Goal: Task Accomplishment & Management: Complete application form

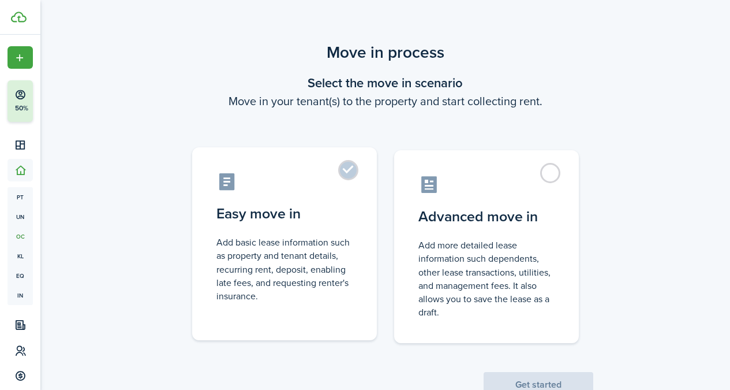
click at [348, 203] on label "Easy move in Add basic lease information such as property and tenant details, r…" at bounding box center [284, 243] width 185 height 193
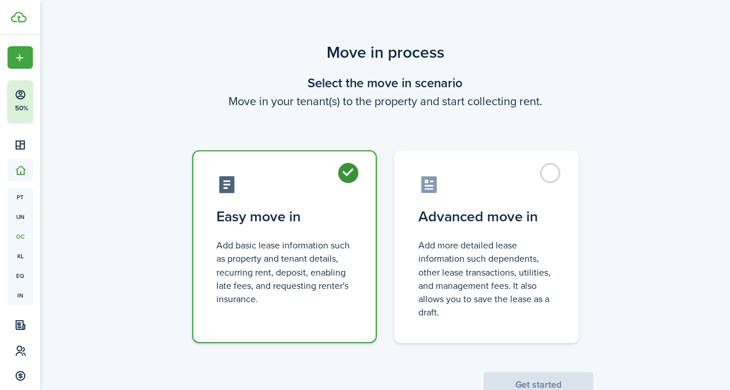
radio input "true"
click at [513, 374] on button "Get started" at bounding box center [539, 384] width 110 height 25
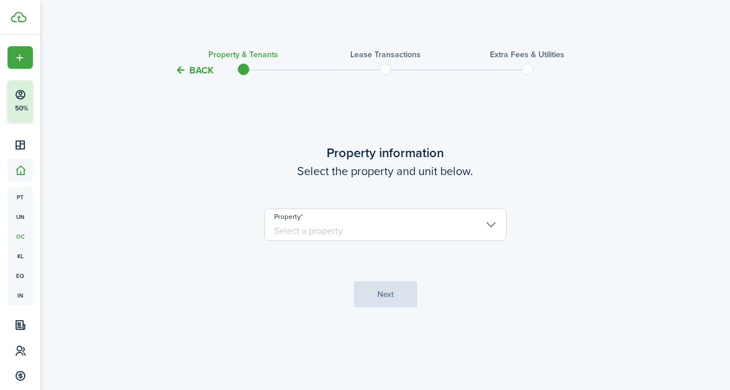
click at [373, 221] on input "Property" at bounding box center [385, 224] width 242 height 32
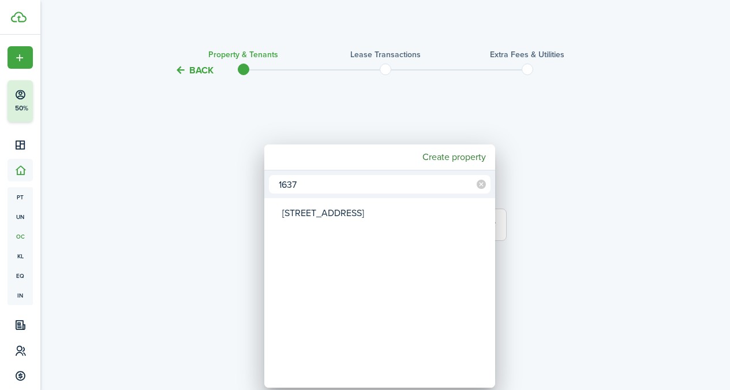
type input "1637"
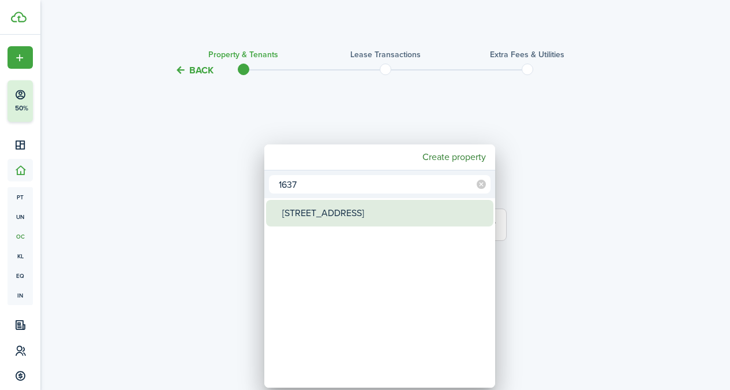
click at [365, 217] on div "[STREET_ADDRESS]" at bounding box center [384, 213] width 204 height 27
type input "[STREET_ADDRESS]"
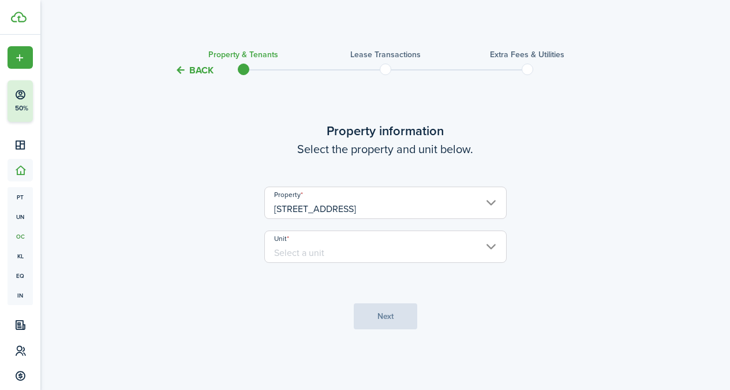
click at [368, 246] on input "Unit" at bounding box center [385, 246] width 242 height 32
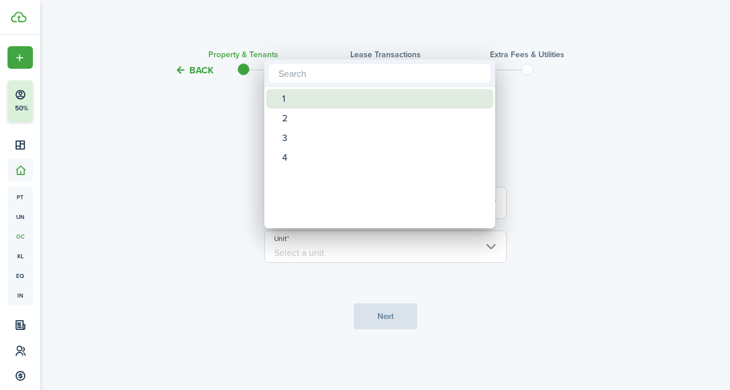
click at [301, 100] on div "1" at bounding box center [384, 99] width 204 height 20
type input "1"
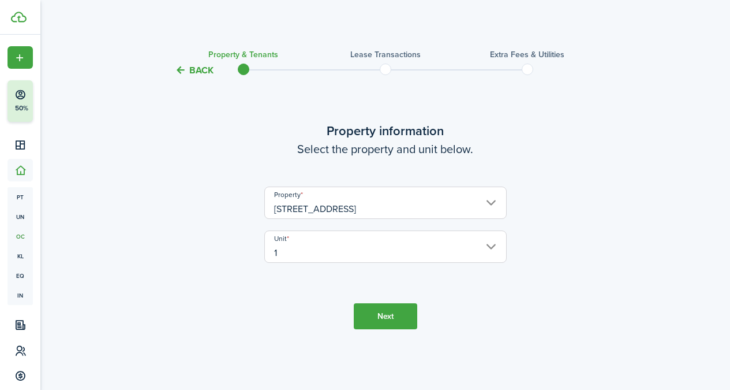
click at [388, 320] on button "Next" at bounding box center [385, 316] width 63 height 26
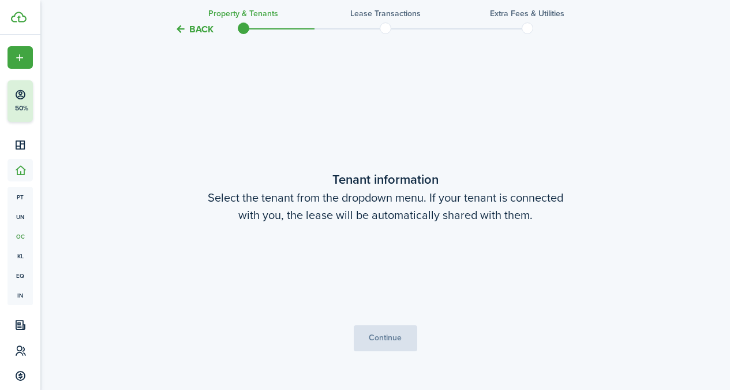
scroll to position [312, 0]
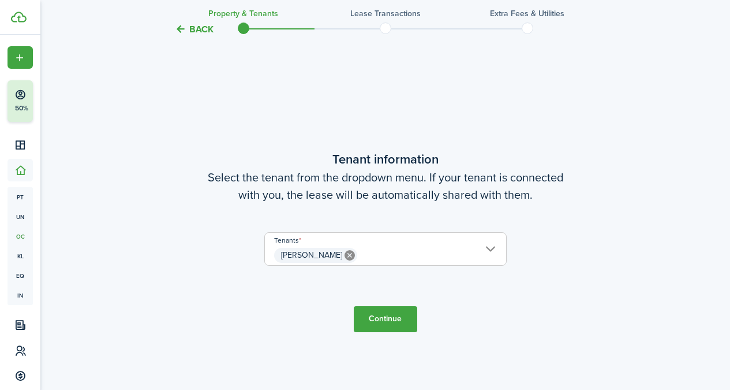
click at [392, 318] on button "Continue" at bounding box center [385, 319] width 63 height 26
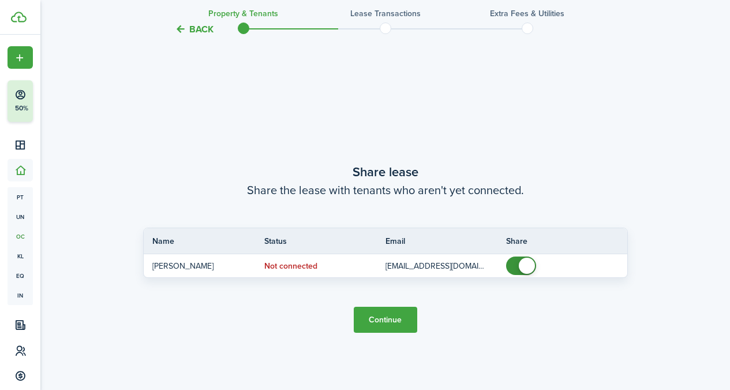
scroll to position [702, 0]
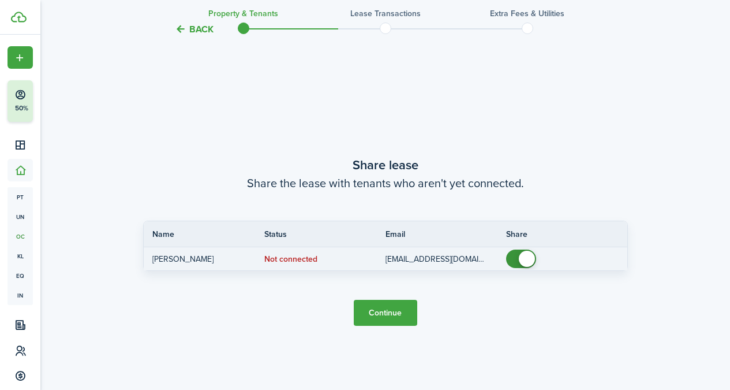
checkbox input "false"
click at [520, 263] on span at bounding box center [521, 258] width 12 height 18
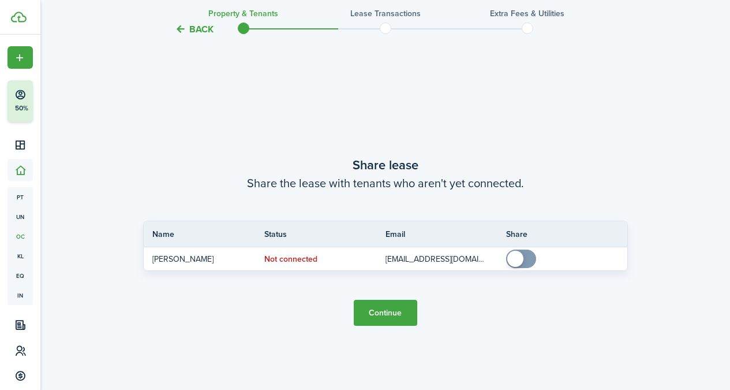
click at [398, 313] on button "Continue" at bounding box center [385, 313] width 63 height 26
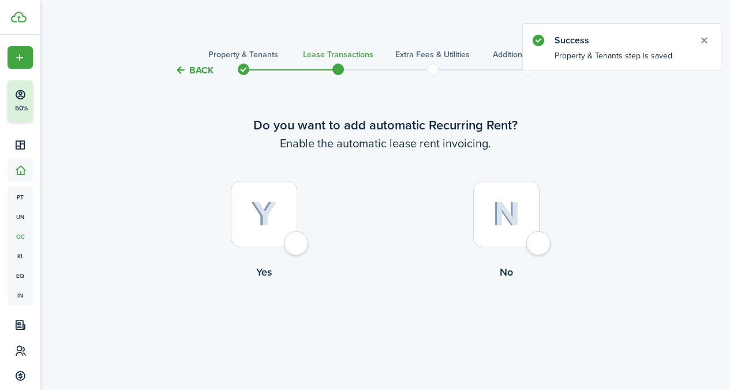
click at [285, 233] on div at bounding box center [264, 214] width 66 height 66
radio input "true"
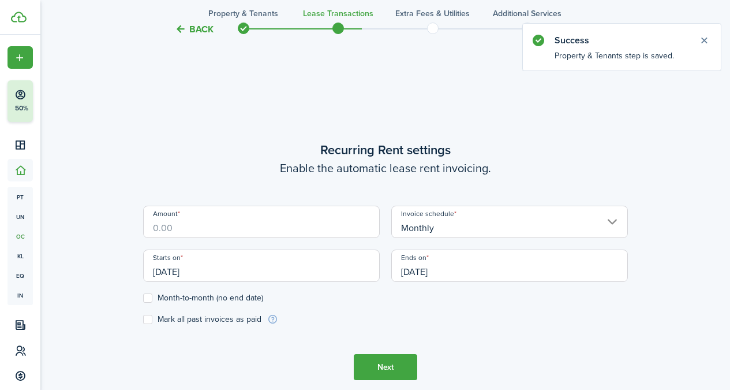
scroll to position [317, 0]
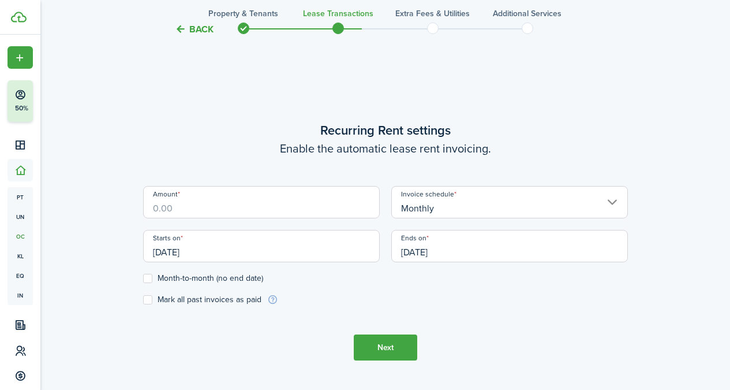
click at [203, 209] on input "Amount" at bounding box center [261, 202] width 237 height 32
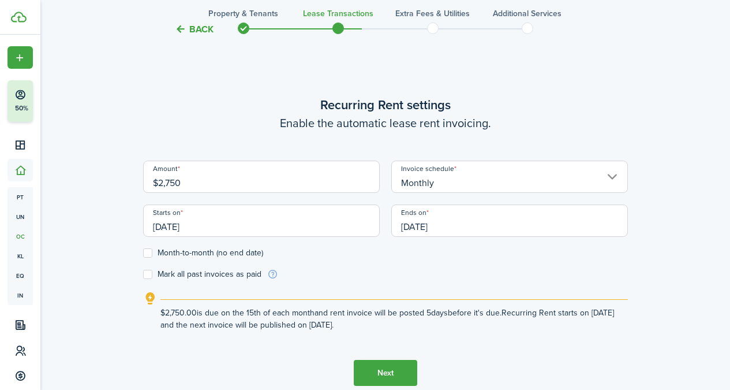
click at [251, 228] on input "[DATE]" at bounding box center [261, 220] width 237 height 32
type input "$2,750.00"
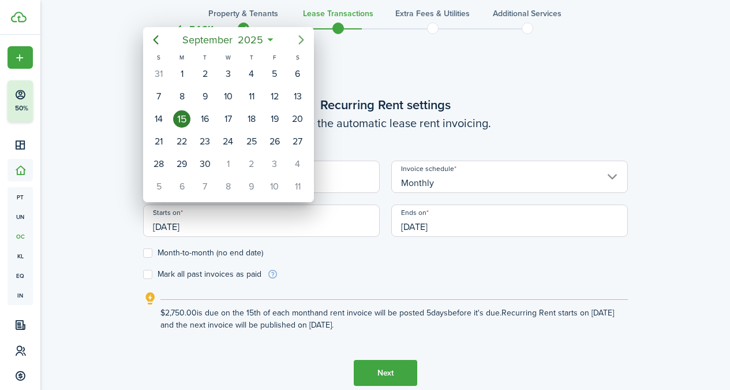
click at [296, 47] on mbsc-button "Next page" at bounding box center [301, 39] width 23 height 23
click at [229, 70] on div "1" at bounding box center [227, 73] width 17 height 17
type input "[DATE]"
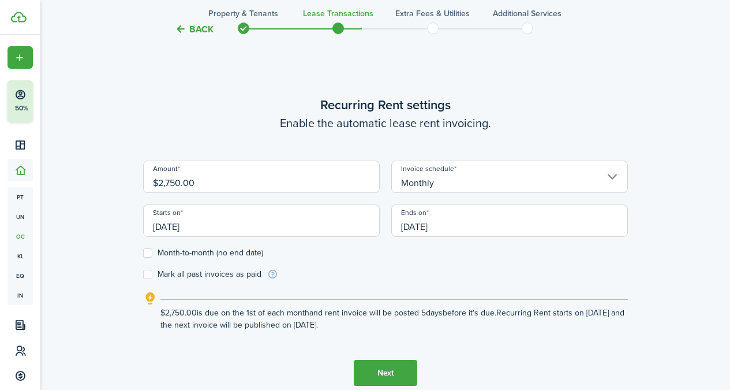
click at [460, 231] on input "[DATE]" at bounding box center [509, 220] width 237 height 32
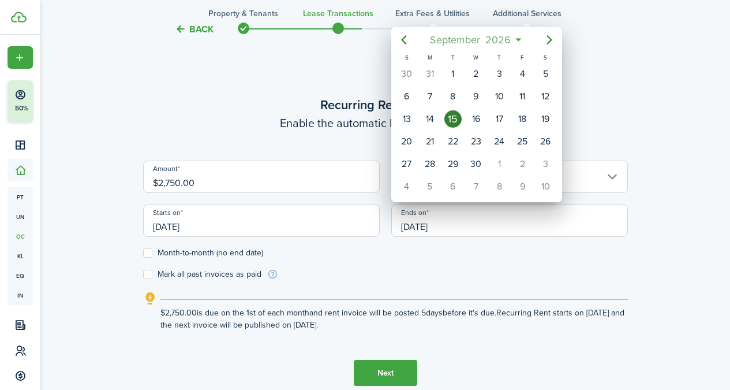
click at [491, 41] on span "2026" at bounding box center [498, 39] width 31 height 21
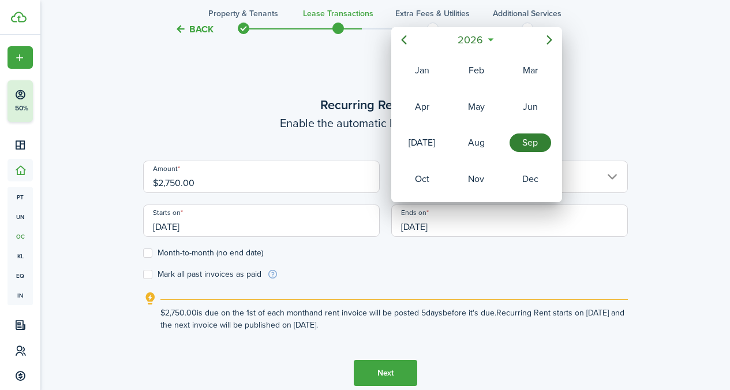
click at [518, 137] on div "Sep" at bounding box center [531, 142] width 42 height 18
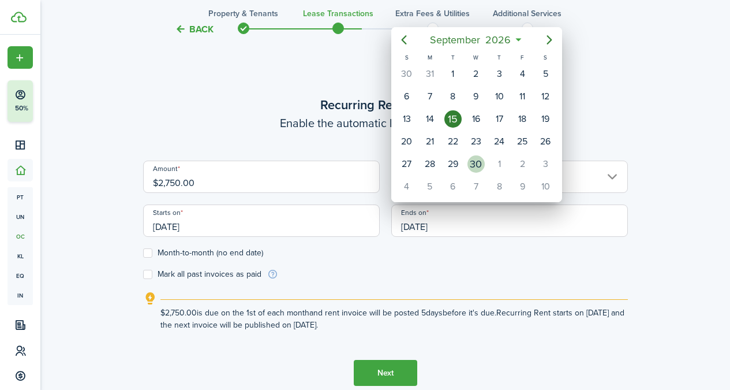
click at [477, 158] on div "30" at bounding box center [476, 163] width 17 height 17
type input "[DATE]"
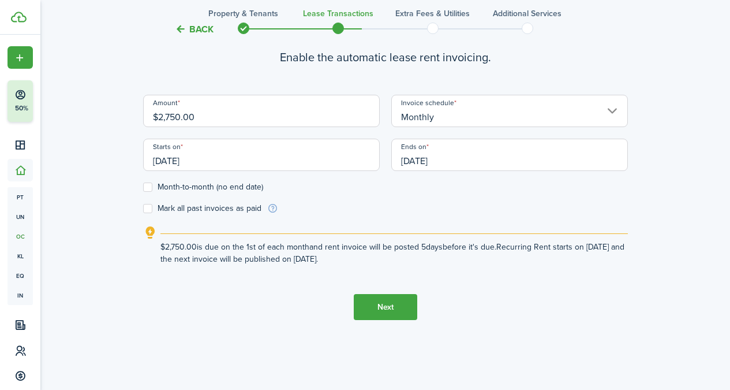
scroll to position [395, 0]
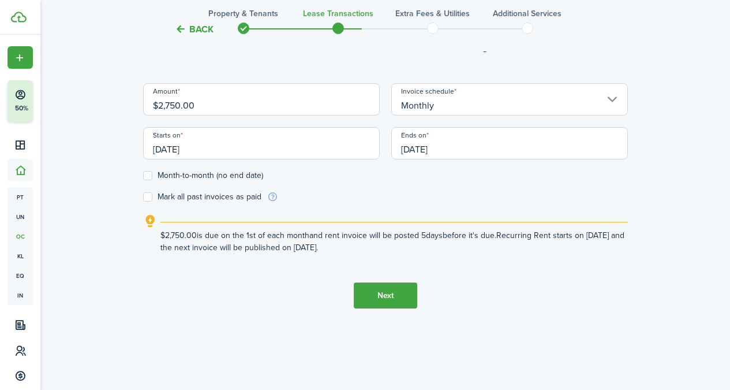
click at [387, 305] on button "Next" at bounding box center [385, 295] width 63 height 26
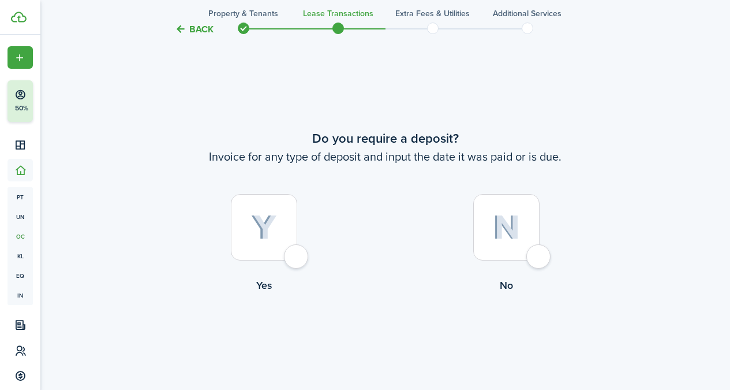
scroll to position [707, 0]
click at [496, 231] on img at bounding box center [506, 226] width 27 height 25
radio input "true"
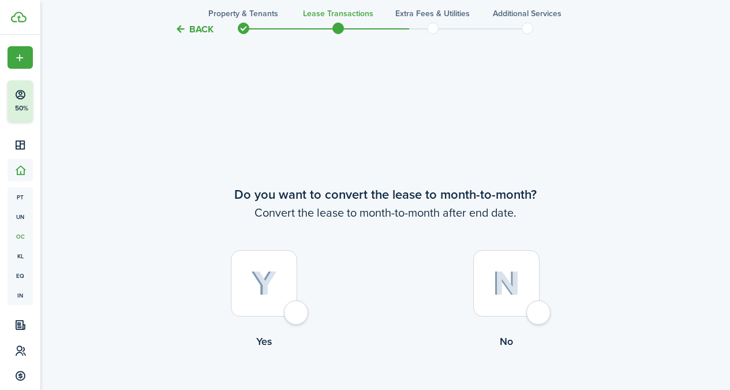
scroll to position [1097, 0]
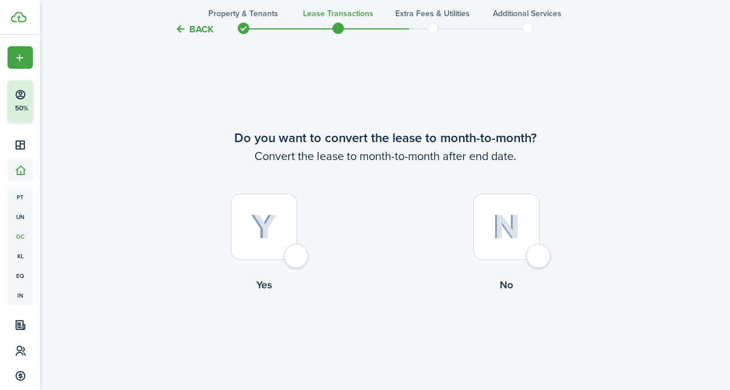
click at [515, 255] on div at bounding box center [506, 226] width 66 height 66
radio input "true"
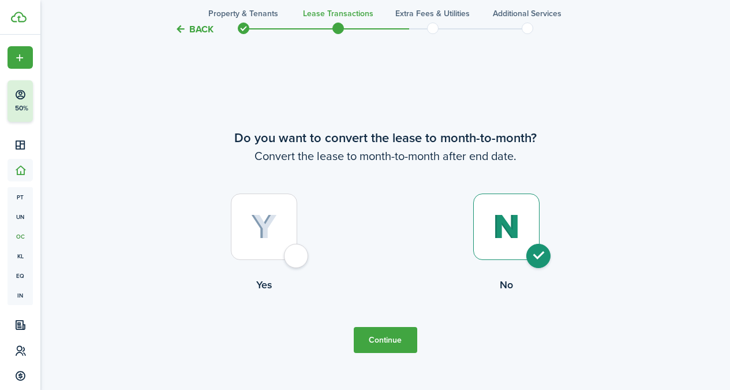
click at [401, 347] on button "Continue" at bounding box center [385, 340] width 63 height 26
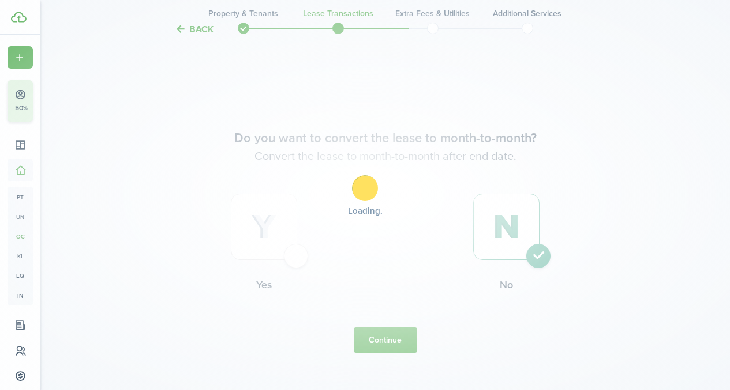
scroll to position [0, 0]
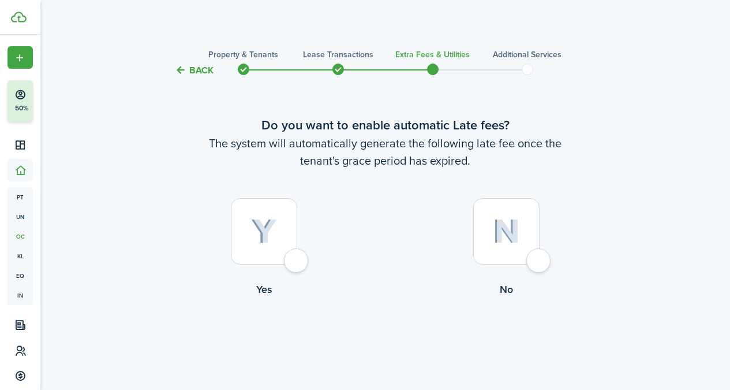
click at [260, 217] on div at bounding box center [264, 231] width 66 height 66
radio input "true"
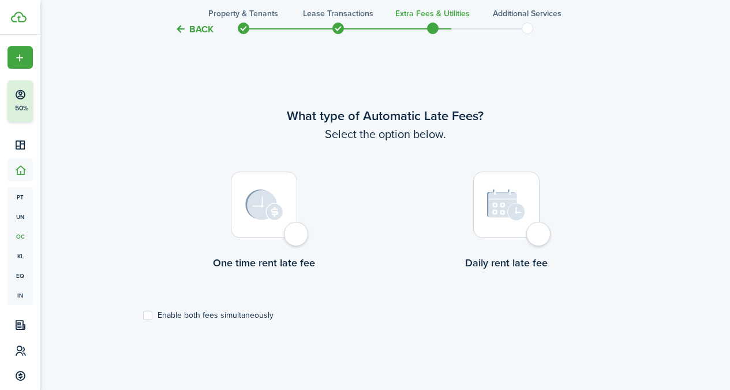
click at [272, 229] on div at bounding box center [264, 204] width 66 height 66
radio input "true"
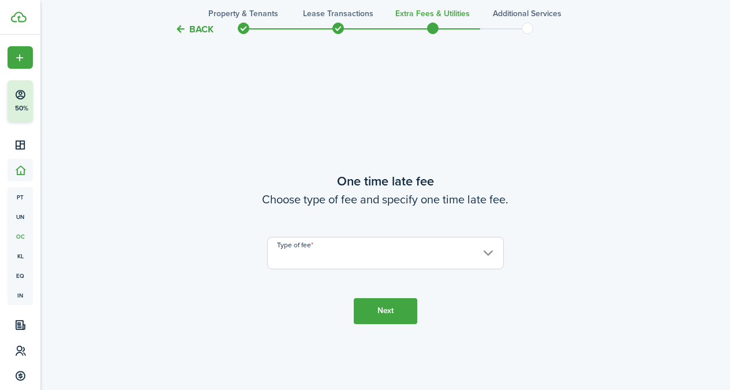
scroll to position [724, 0]
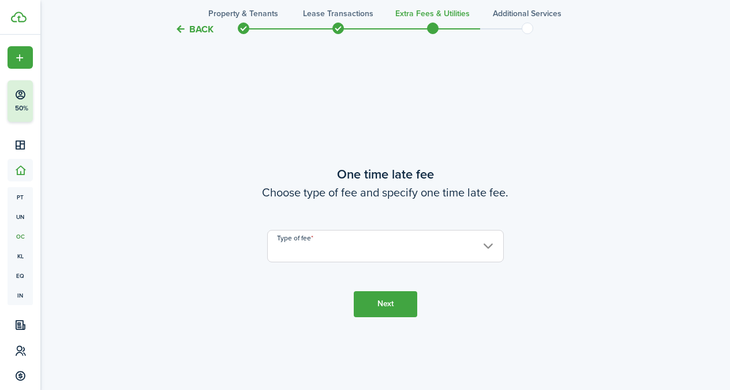
click at [352, 234] on input "Type of fee" at bounding box center [385, 246] width 237 height 32
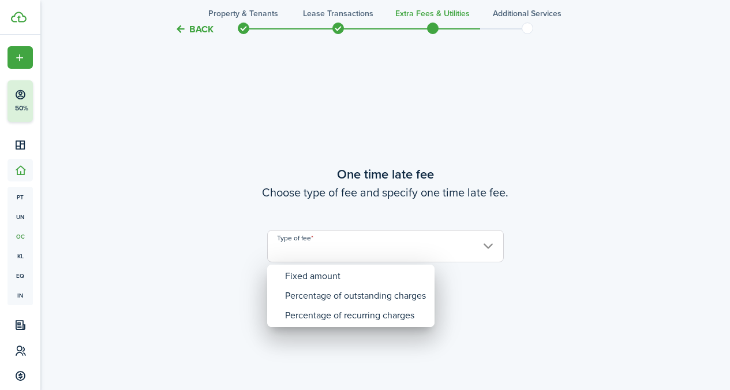
click at [347, 272] on div "Fixed amount" at bounding box center [355, 276] width 141 height 20
type input "Fixed amount"
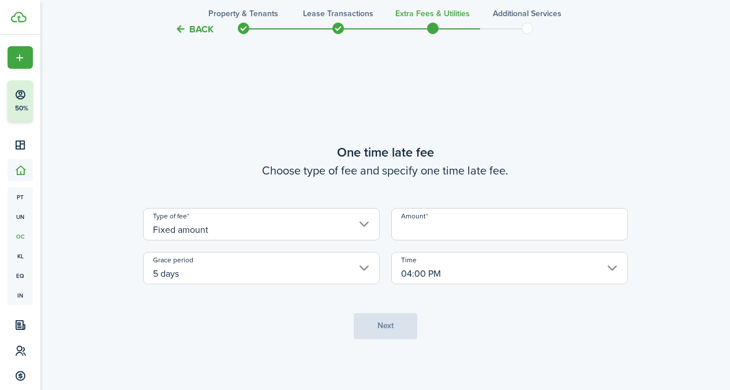
click at [461, 215] on input "Amount" at bounding box center [509, 224] width 237 height 32
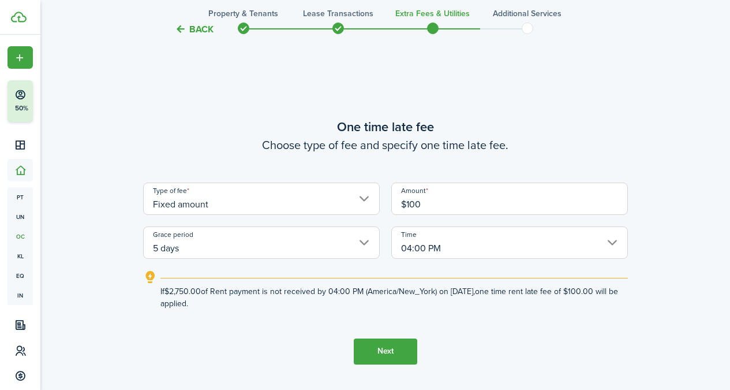
click at [454, 249] on input "04:00 PM" at bounding box center [509, 242] width 237 height 32
type input "$100.00"
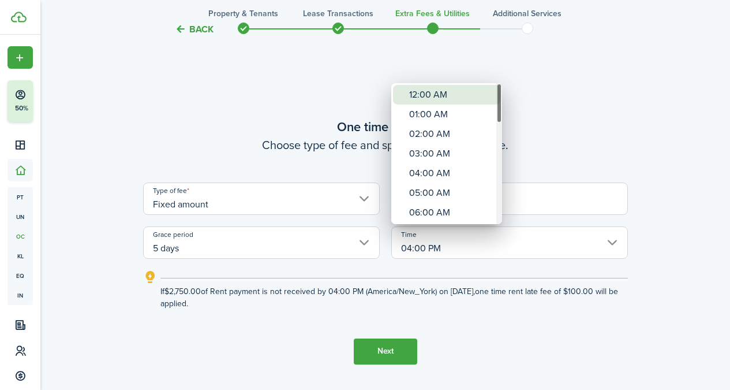
click at [429, 96] on div "12:00 AM" at bounding box center [451, 95] width 84 height 20
type input "12:00 AM"
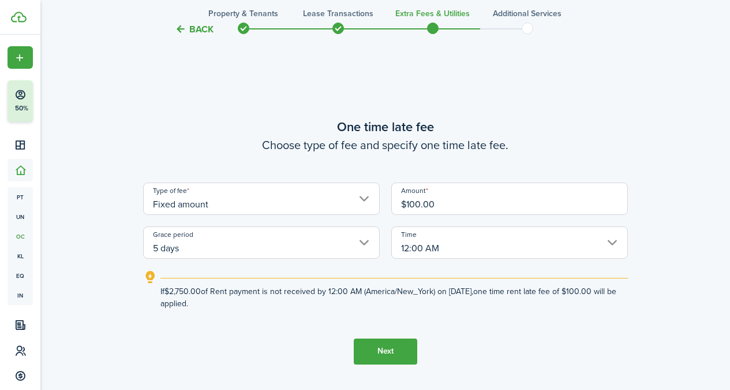
click at [403, 358] on button "Next" at bounding box center [385, 351] width 63 height 26
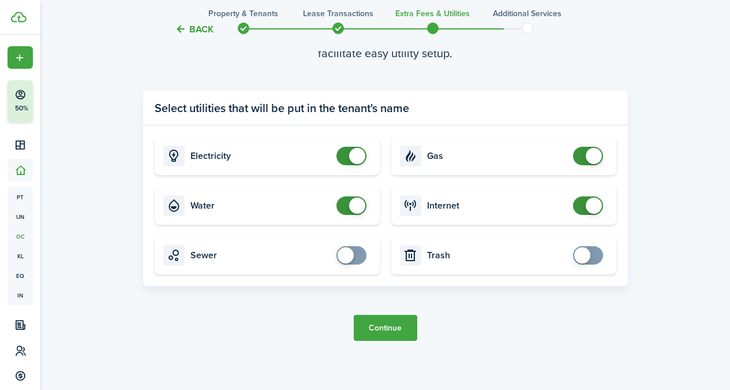
scroll to position [1194, 0]
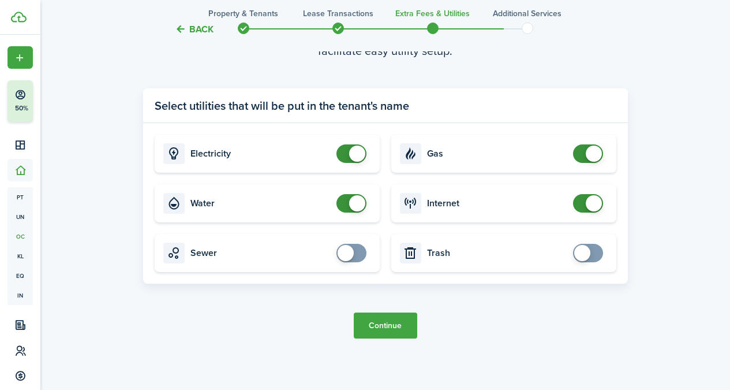
click at [392, 331] on button "Continue" at bounding box center [385, 325] width 63 height 26
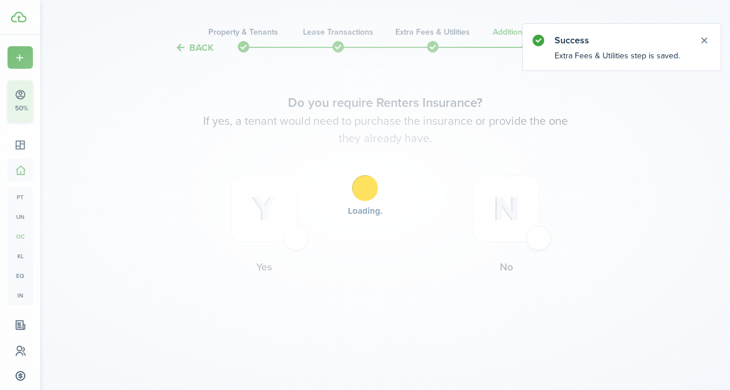
scroll to position [0, 0]
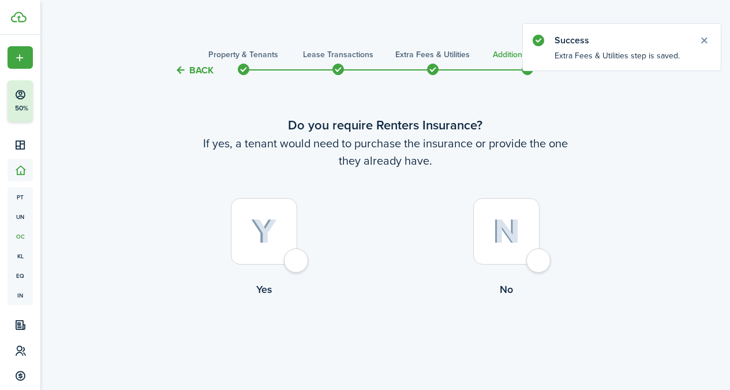
click at [513, 237] on img at bounding box center [506, 231] width 27 height 25
radio input "true"
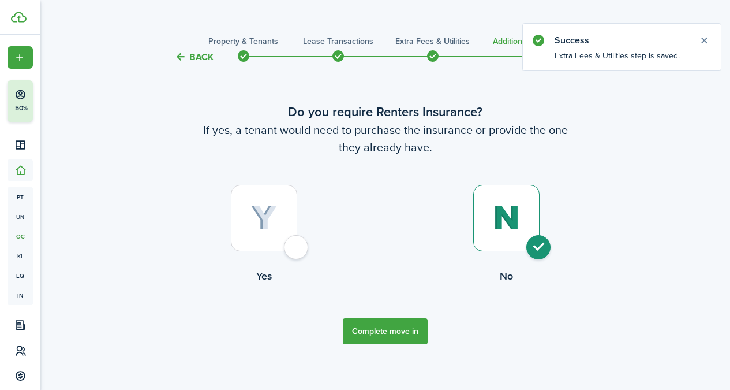
scroll to position [17, 0]
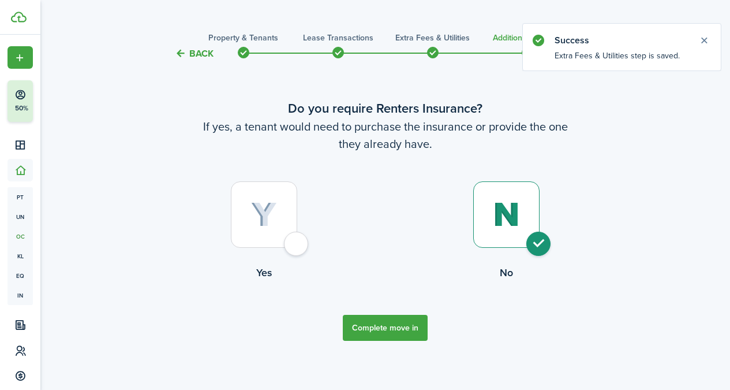
click at [402, 321] on button "Complete move in" at bounding box center [385, 328] width 85 height 26
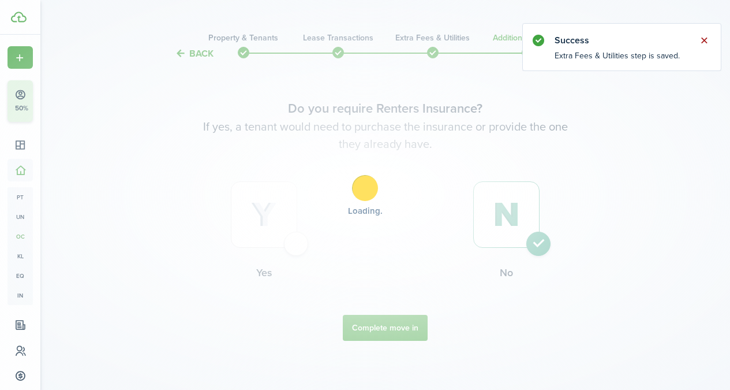
click at [705, 43] on button "Close notify" at bounding box center [704, 40] width 16 height 16
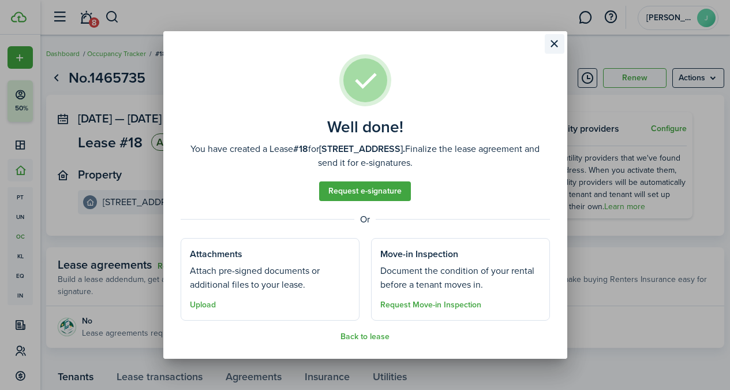
click at [558, 45] on button "Close modal" at bounding box center [555, 44] width 20 height 20
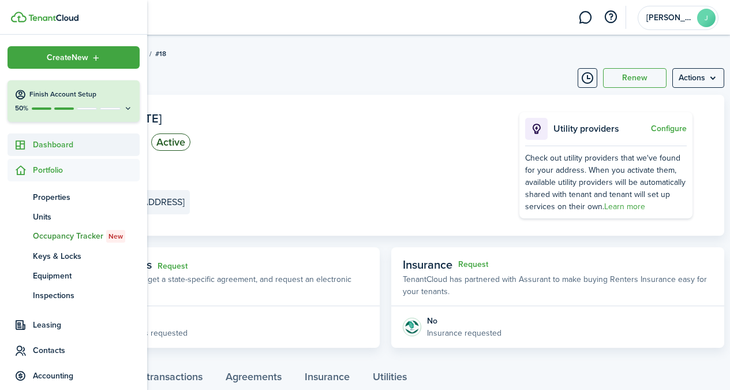
click at [47, 148] on span "Dashboard" at bounding box center [86, 145] width 107 height 12
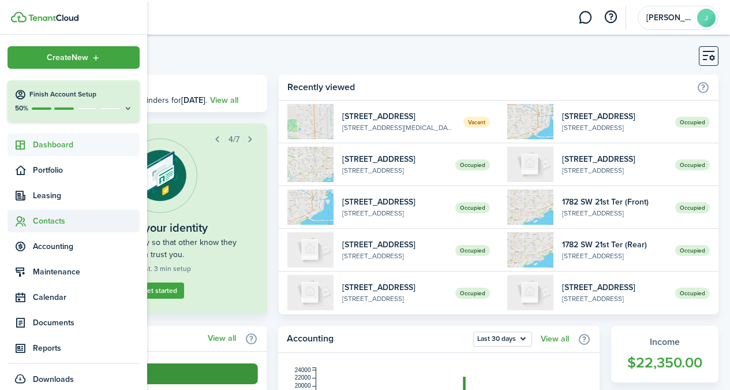
click at [57, 226] on span "Contacts" at bounding box center [86, 221] width 107 height 12
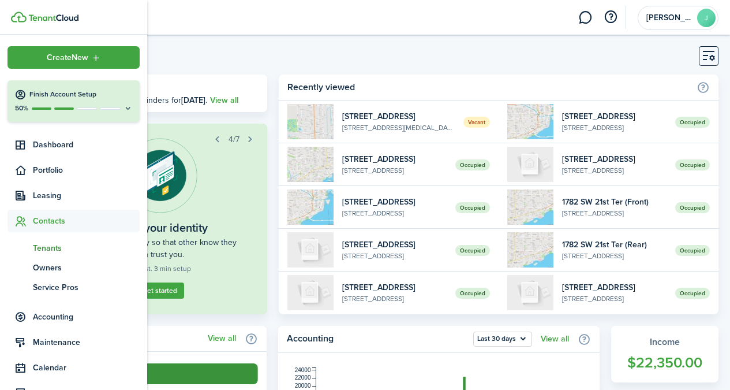
click at [62, 253] on span "Tenants" at bounding box center [86, 248] width 107 height 12
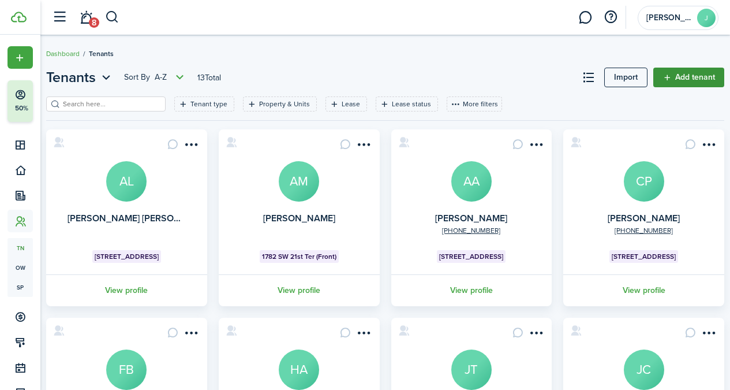
click at [674, 82] on link "Add tenant" at bounding box center [688, 78] width 71 height 20
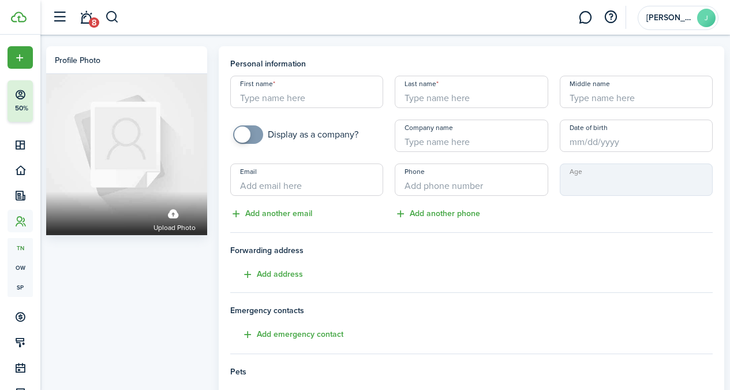
click at [337, 96] on input "First name" at bounding box center [306, 92] width 153 height 32
paste input "[PERSON_NAME]"
type input "[PERSON_NAME]"
click at [488, 96] on input "Last name" at bounding box center [471, 92] width 153 height 32
paste input "Angelis"
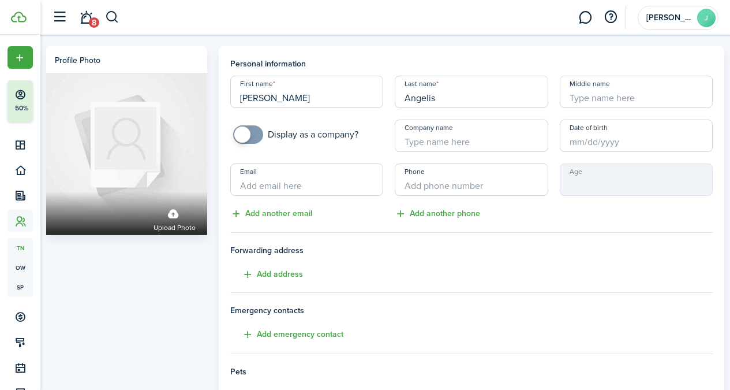
type input "Angelis"
click at [322, 180] on input "Email" at bounding box center [306, 179] width 153 height 32
paste input "[EMAIL_ADDRESS][DOMAIN_NAME]"
type input "[EMAIL_ADDRESS][DOMAIN_NAME]"
click at [156, 280] on div "Profile photo Upload photo" at bounding box center [126, 323] width 173 height 554
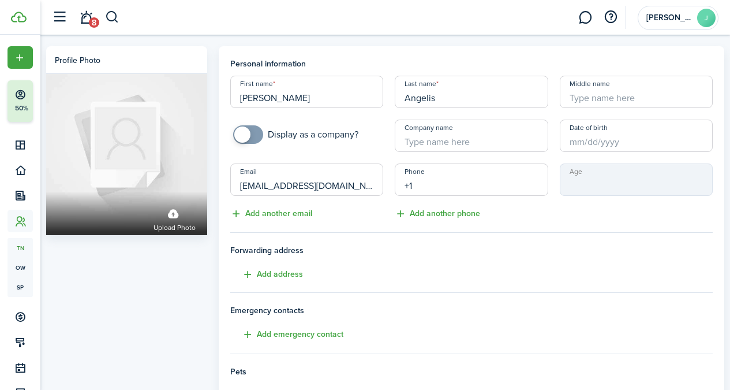
click at [453, 189] on input "+1" at bounding box center [471, 179] width 153 height 32
paste input "[PHONE_NUMBER]"
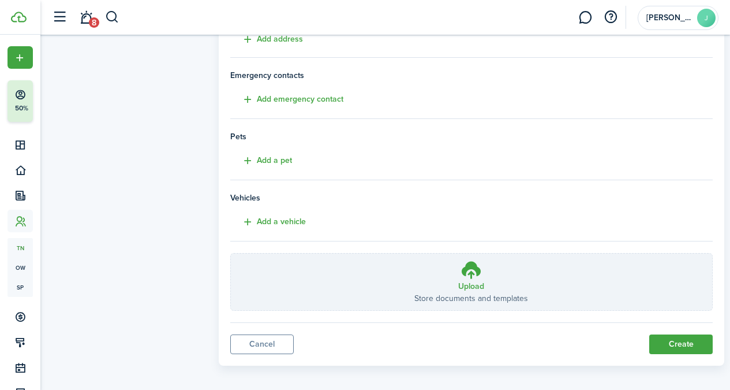
scroll to position [241, 0]
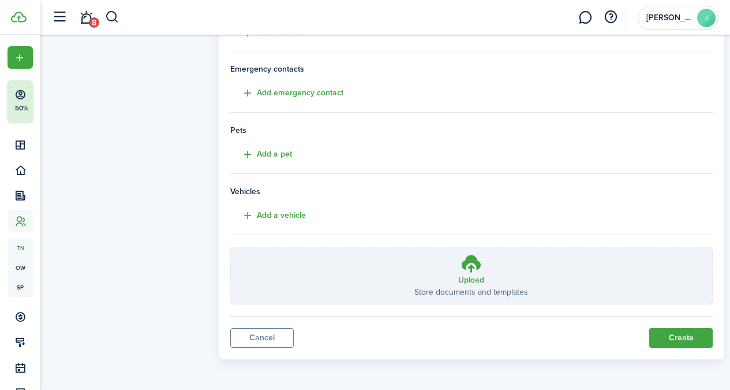
type input "[PHONE_NUMBER]"
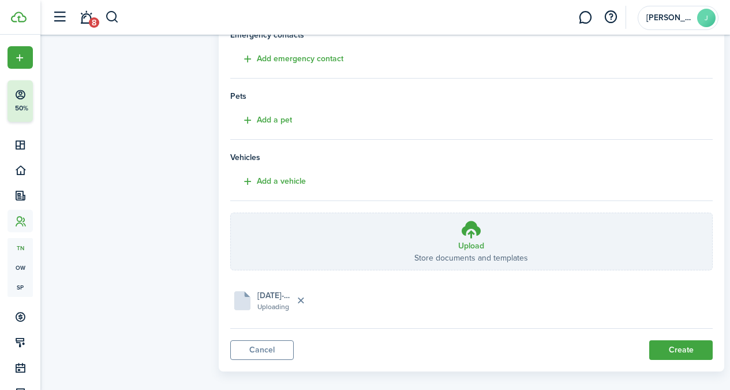
scroll to position [279, 0]
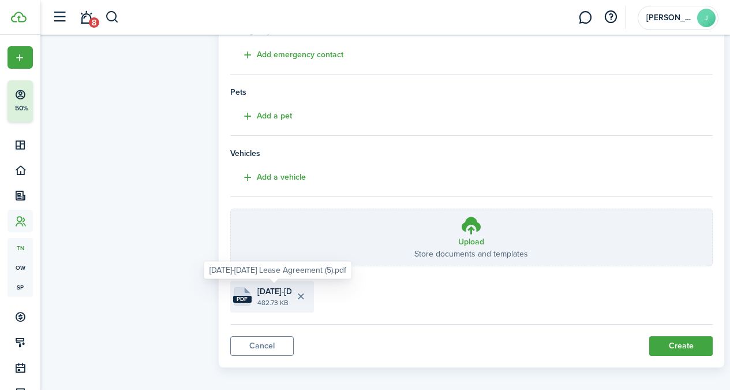
click at [266, 295] on span "[DATE]-[DATE] Lease Agreement (5).pdf" at bounding box center [274, 291] width 34 height 12
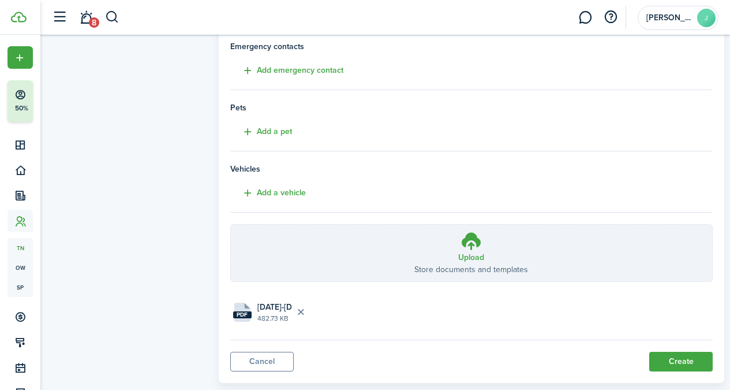
scroll to position [287, 0]
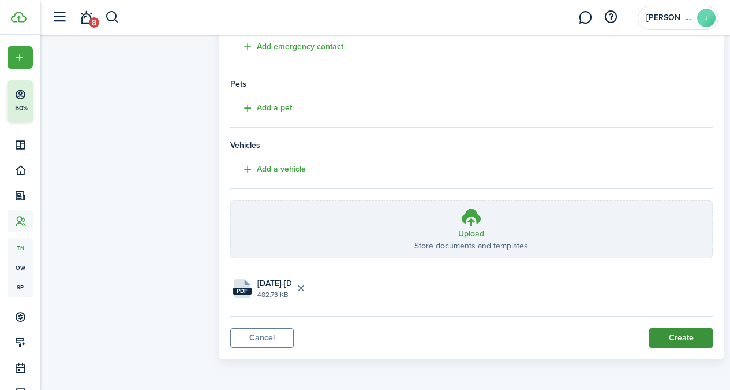
click at [688, 337] on button "Create" at bounding box center [680, 338] width 63 height 20
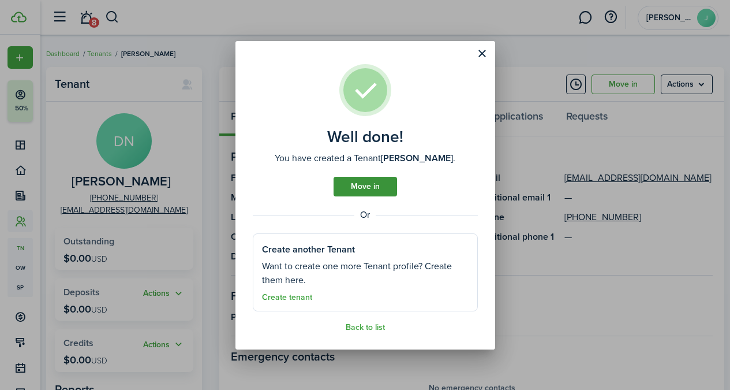
click at [390, 185] on link "Move in" at bounding box center [365, 187] width 63 height 20
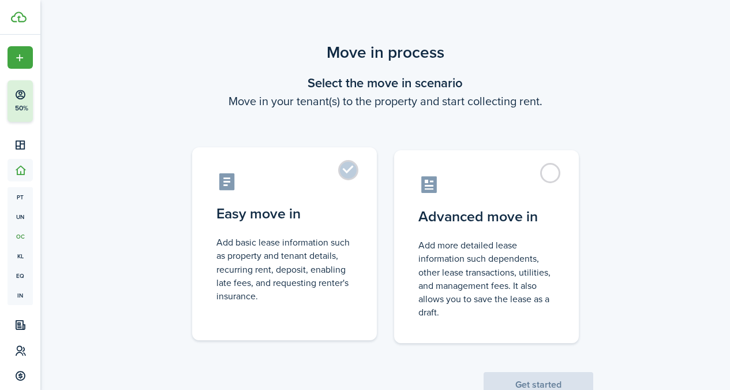
click at [339, 179] on control-radio-card-icon at bounding box center [284, 181] width 136 height 20
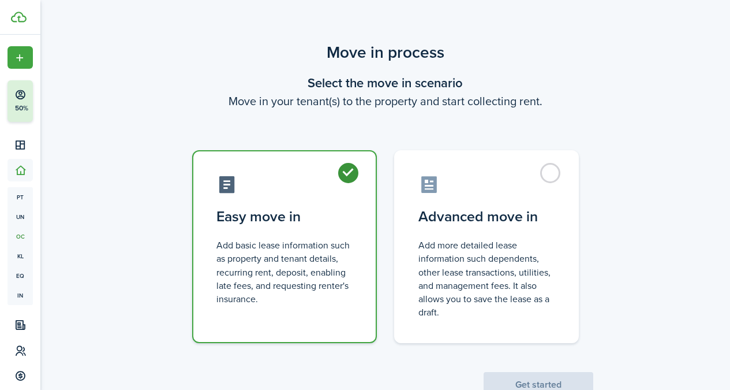
radio input "true"
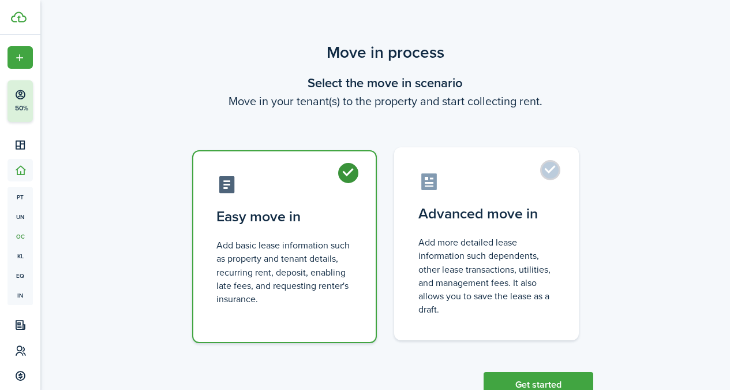
scroll to position [39, 0]
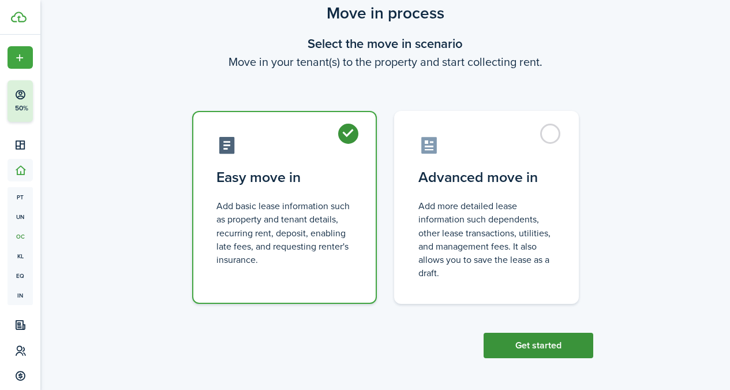
click at [536, 352] on button "Get started" at bounding box center [539, 345] width 110 height 25
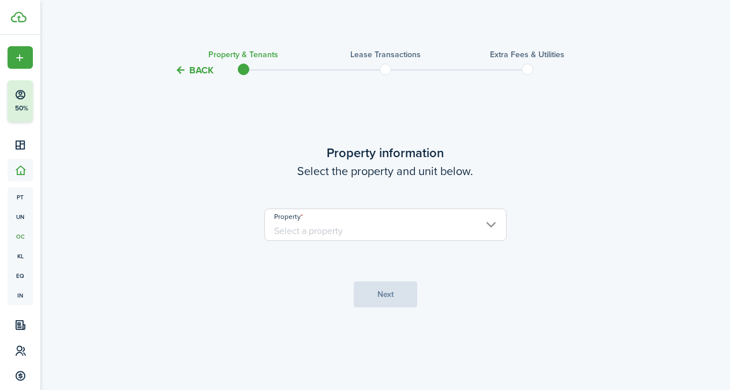
click at [411, 246] on property-select "Property" at bounding box center [385, 230] width 242 height 44
click at [409, 227] on input "Property" at bounding box center [385, 224] width 242 height 32
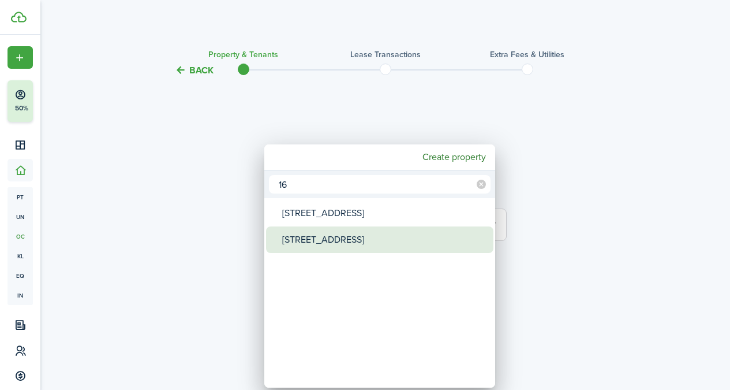
type input "16"
click at [341, 248] on div "[STREET_ADDRESS]" at bounding box center [384, 239] width 204 height 27
type input "[STREET_ADDRESS]"
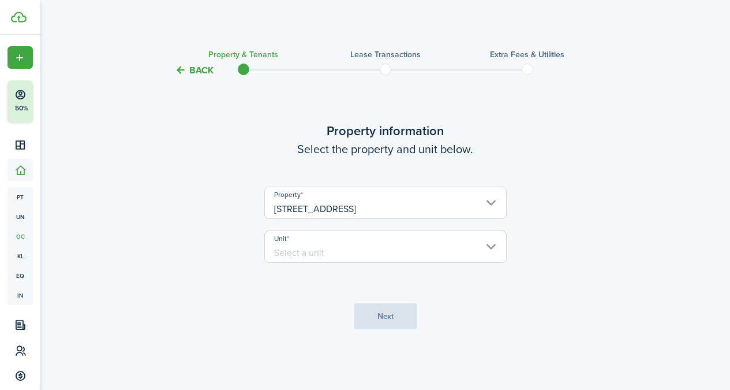
click at [350, 247] on input "Unit" at bounding box center [385, 246] width 242 height 32
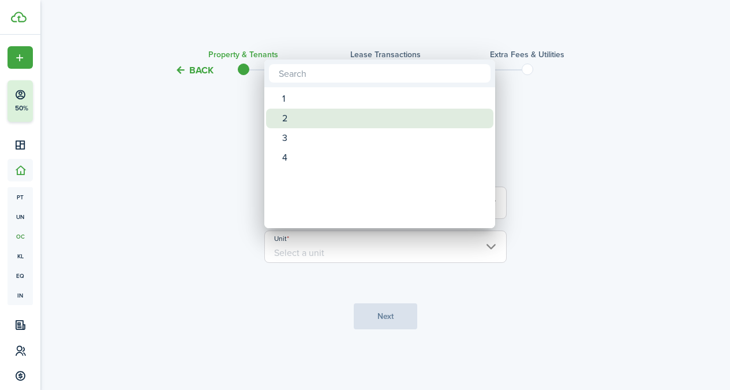
click at [307, 121] on div "2" at bounding box center [384, 119] width 204 height 20
type input "2"
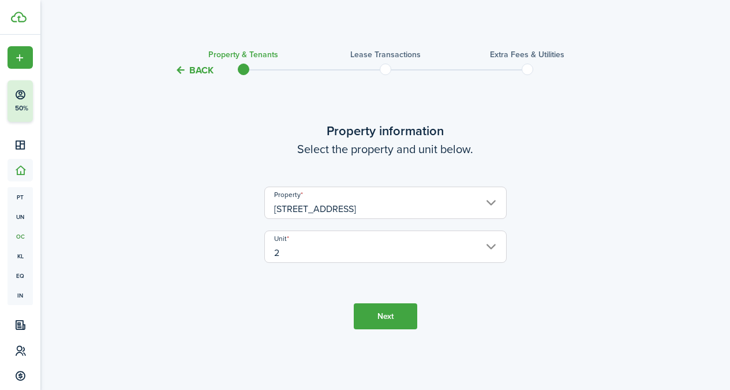
click at [387, 324] on button "Next" at bounding box center [385, 316] width 63 height 26
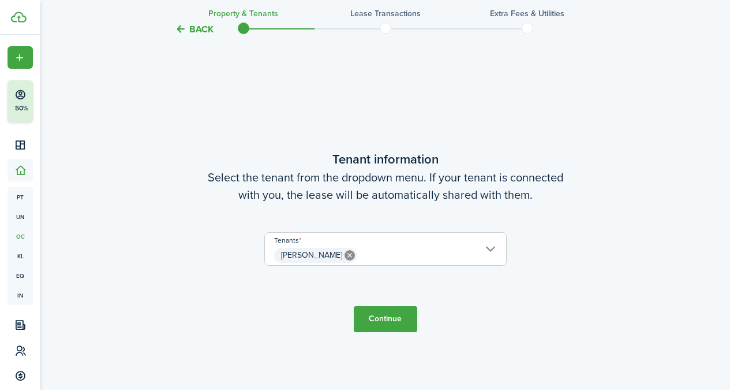
click at [396, 319] on button "Continue" at bounding box center [385, 319] width 63 height 26
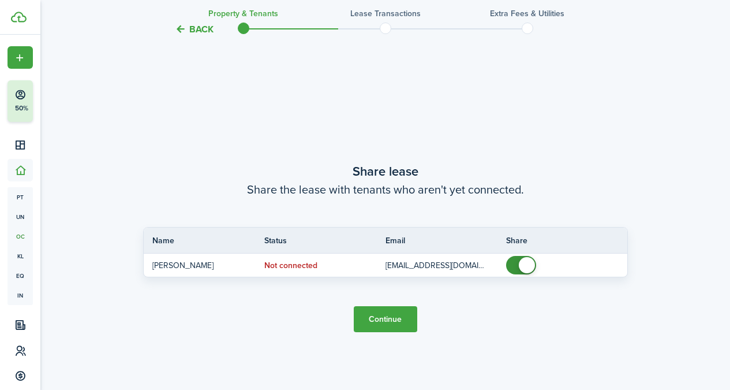
scroll to position [702, 0]
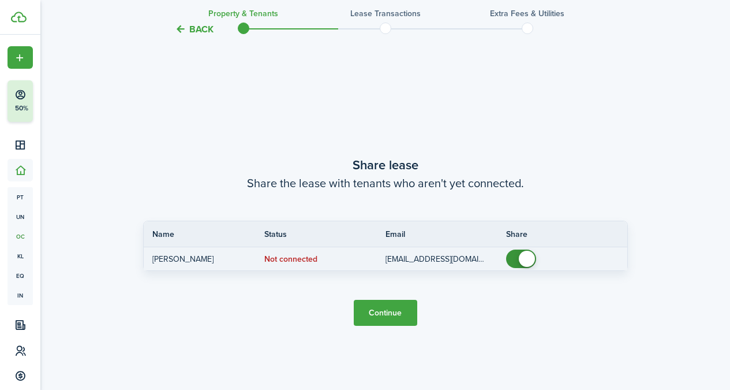
checkbox input "false"
click at [528, 254] on span at bounding box center [527, 259] width 16 height 16
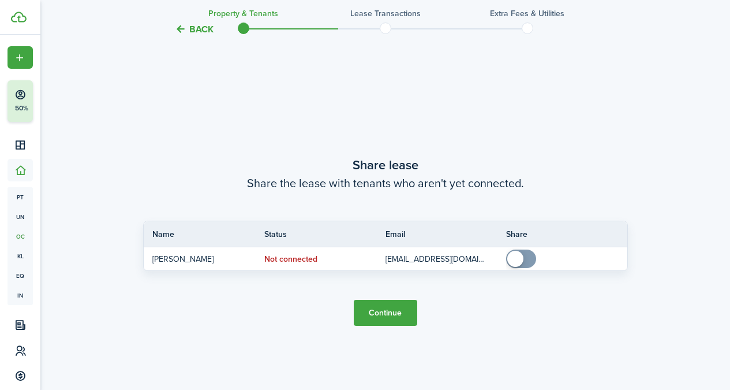
click at [404, 315] on button "Continue" at bounding box center [385, 313] width 63 height 26
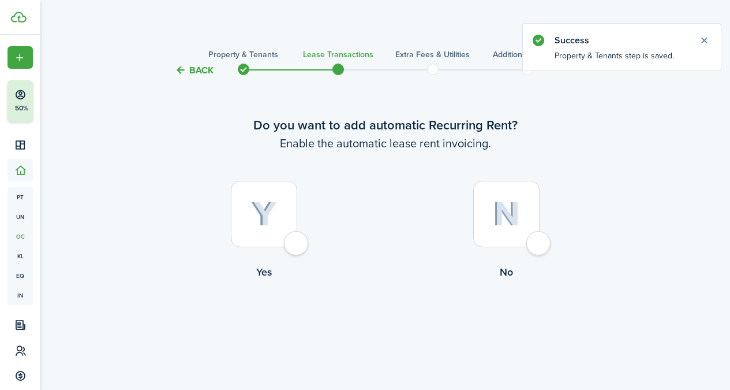
click at [260, 219] on img at bounding box center [264, 213] width 26 height 25
radio input "true"
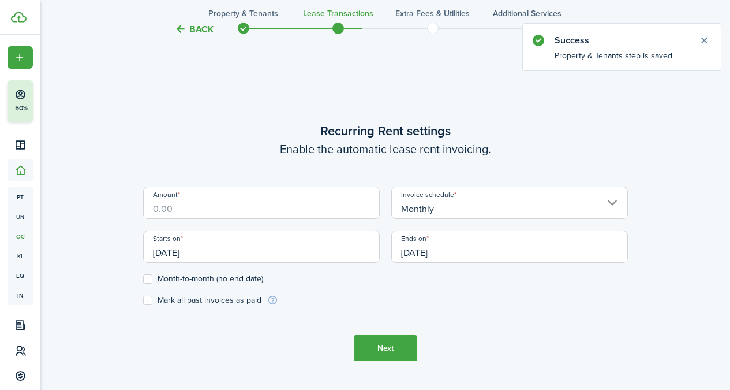
scroll to position [317, 0]
click at [229, 211] on input "Amount" at bounding box center [261, 202] width 237 height 32
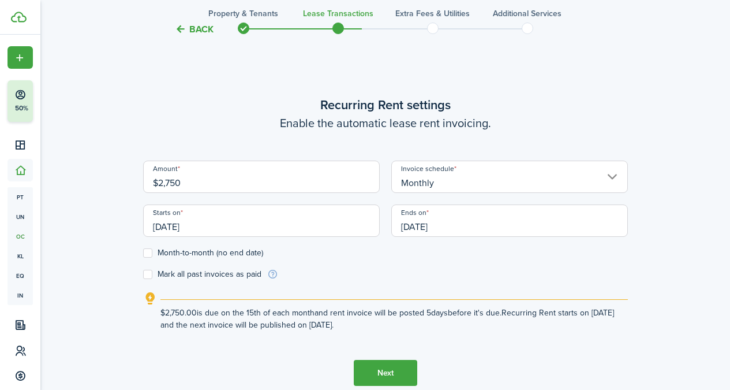
type input "$2,750.00"
click at [240, 225] on input "[DATE]" at bounding box center [261, 220] width 237 height 32
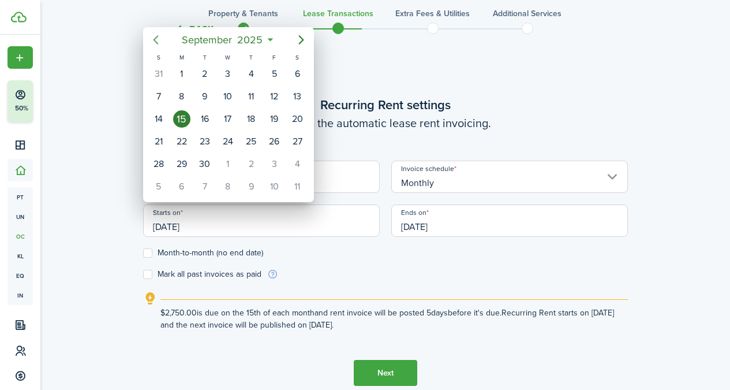
click at [158, 38] on icon "Previous page" at bounding box center [156, 40] width 14 height 14
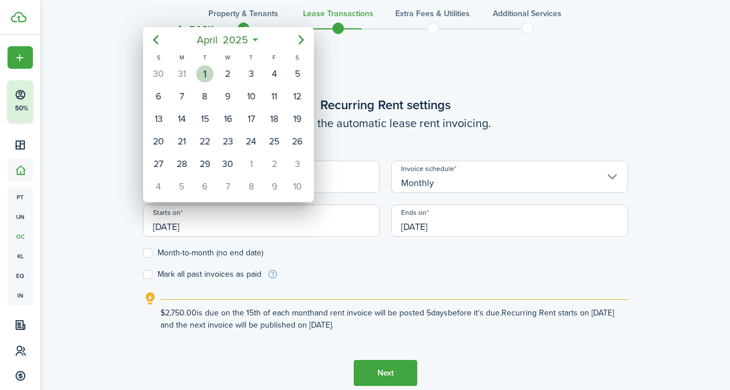
click at [201, 78] on div "1" at bounding box center [204, 73] width 17 height 17
type input "[DATE]"
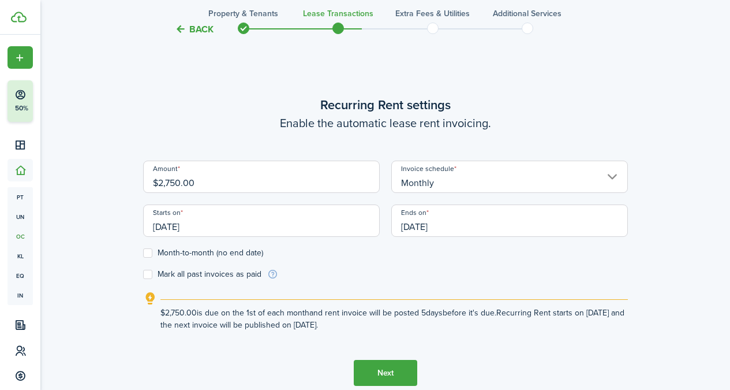
click at [567, 214] on input "[DATE]" at bounding box center [509, 220] width 237 height 32
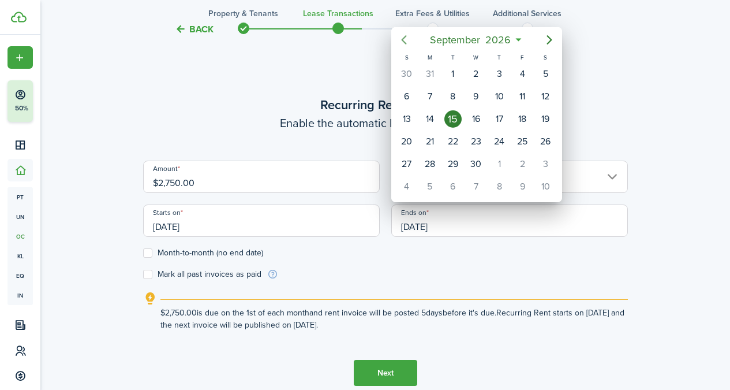
click at [405, 38] on icon "Previous page" at bounding box center [404, 40] width 14 height 14
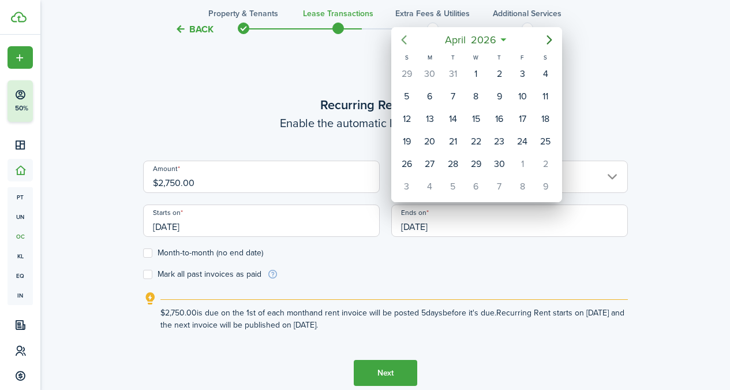
click at [405, 38] on icon "Previous page" at bounding box center [404, 40] width 14 height 14
click at [456, 160] on div "31" at bounding box center [452, 163] width 17 height 17
type input "[DATE]"
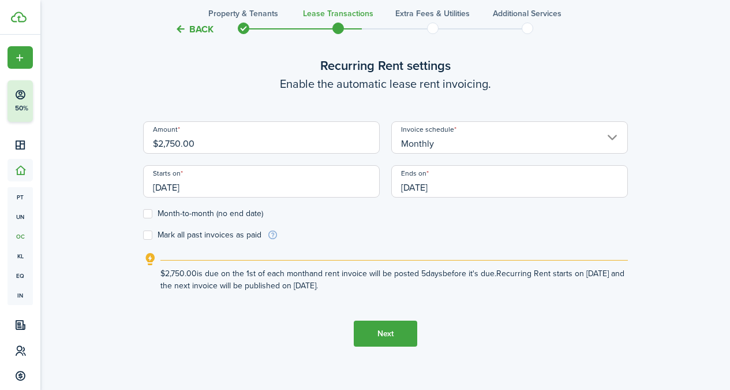
scroll to position [362, 0]
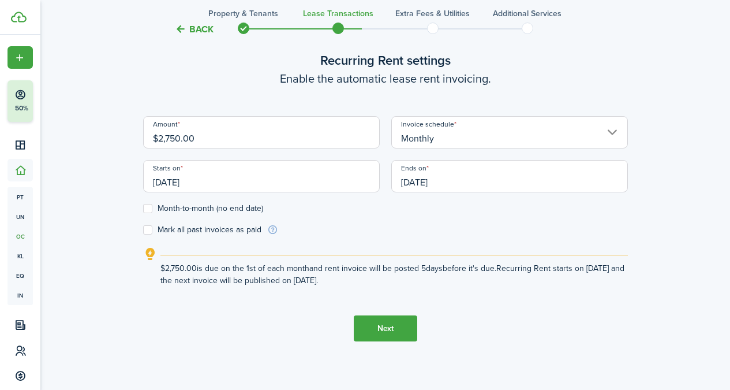
click at [202, 236] on lease-wizard-rent-recurring "Recurring Rent settings Enable the automatic lease rent invoicing. Amount $2,75…" at bounding box center [385, 169] width 485 height 236
click at [202, 228] on label "Mark all past invoices as paid" at bounding box center [202, 229] width 118 height 9
click at [143, 230] on input "Mark all past invoices as paid" at bounding box center [143, 230] width 1 height 1
checkbox input "true"
click at [409, 333] on button "Next" at bounding box center [385, 328] width 63 height 26
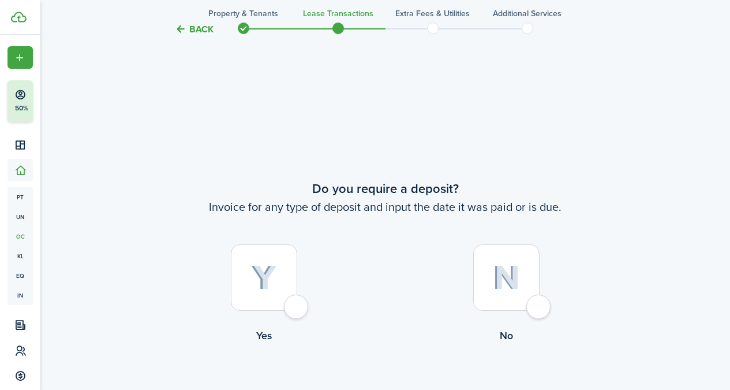
scroll to position [707, 0]
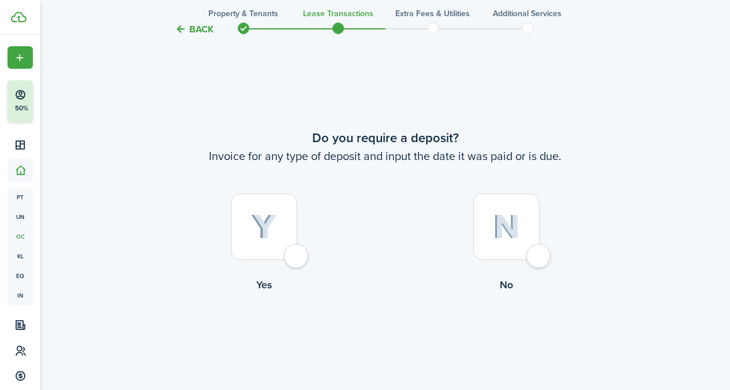
click at [498, 218] on img at bounding box center [506, 226] width 27 height 25
radio input "true"
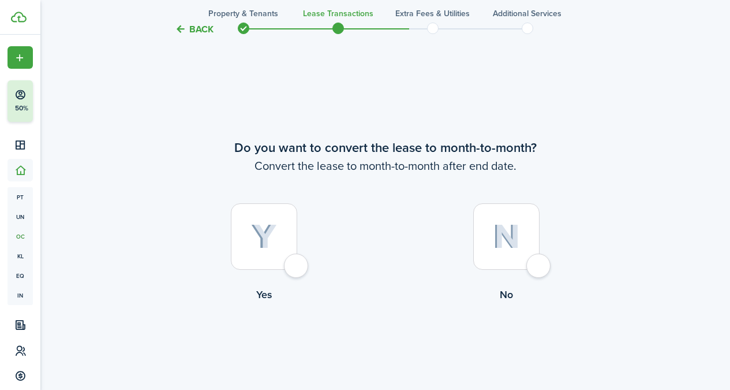
scroll to position [1097, 0]
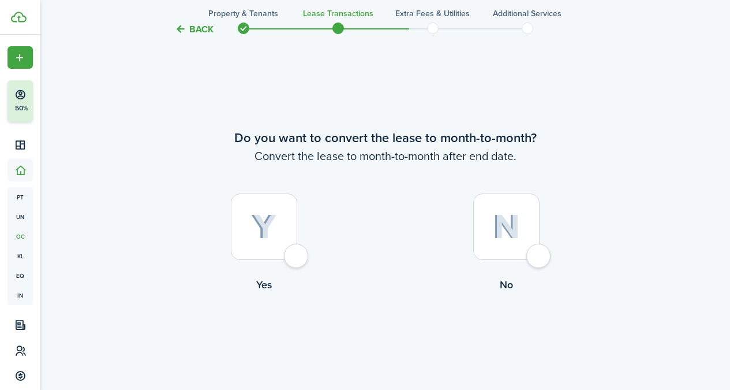
click at [502, 219] on img at bounding box center [506, 226] width 27 height 25
radio input "true"
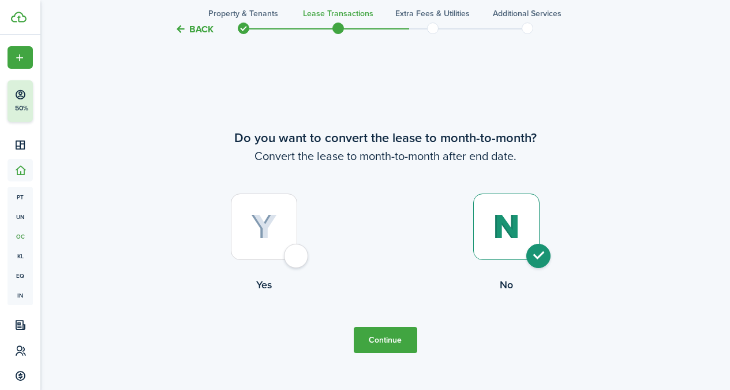
click at [383, 335] on button "Continue" at bounding box center [385, 340] width 63 height 26
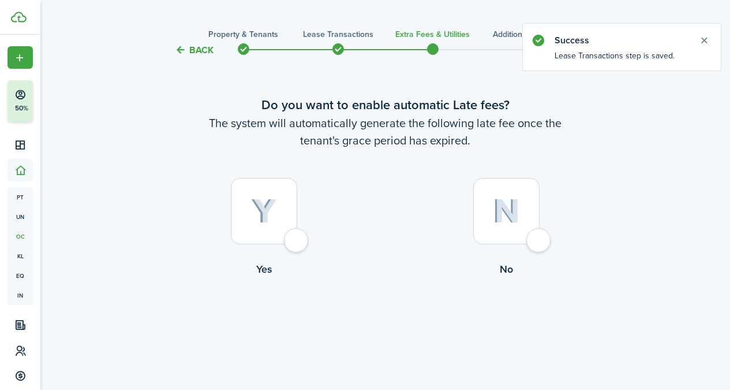
scroll to position [21, 0]
click at [270, 204] on img at bounding box center [264, 210] width 26 height 25
radio input "true"
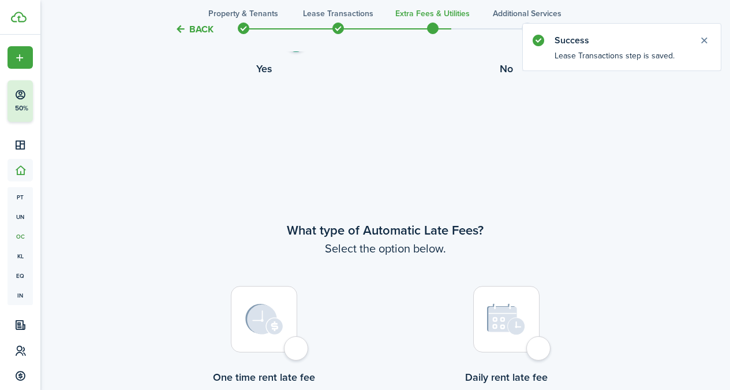
scroll to position [335, 0]
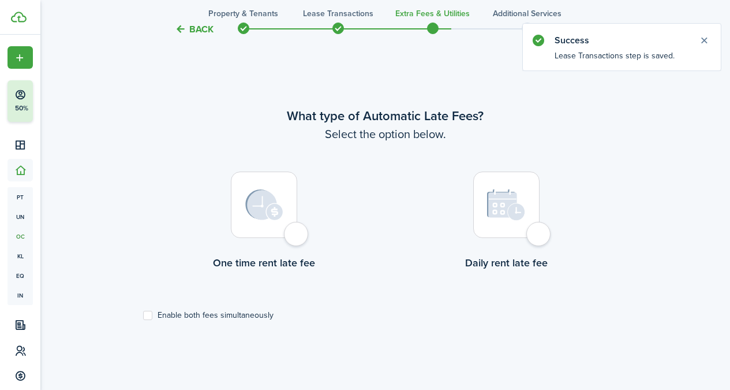
click at [287, 203] on div at bounding box center [264, 204] width 66 height 66
radio input "true"
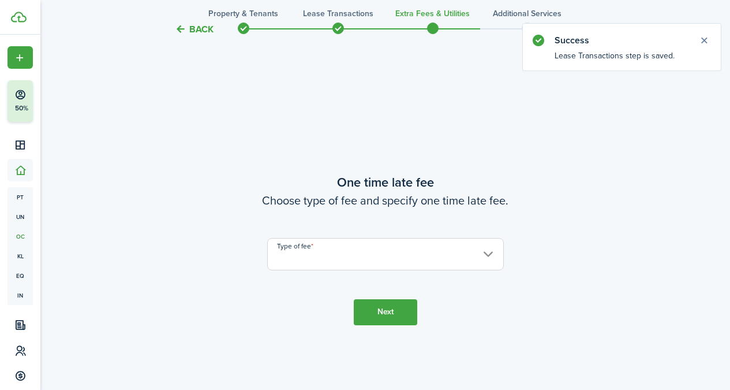
scroll to position [724, 0]
